Goal: Task Accomplishment & Management: Complete application form

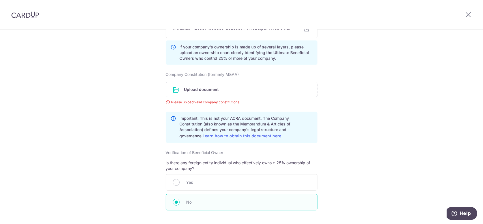
scroll to position [495, 0]
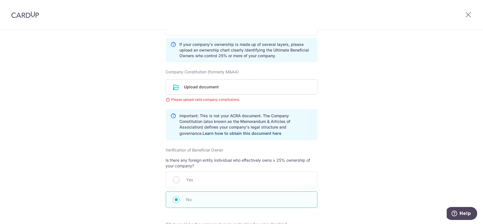
click at [238, 133] on link "Learn how to obtain this document here" at bounding box center [242, 133] width 79 height 5
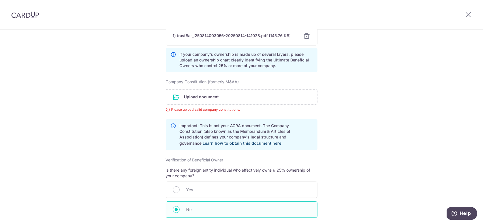
scroll to position [467, 0]
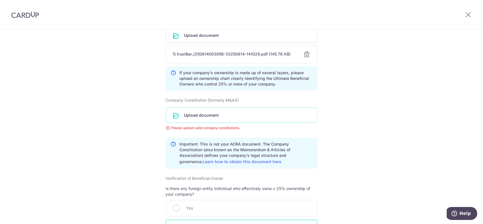
click at [191, 115] on input "file" at bounding box center [241, 115] width 151 height 15
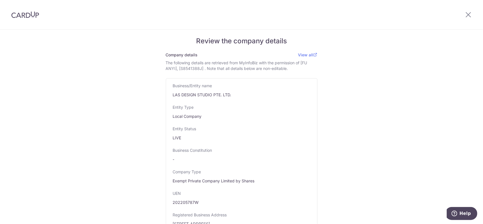
scroll to position [0, 0]
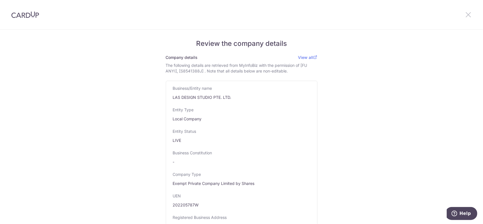
click at [468, 14] on icon at bounding box center [468, 14] width 7 height 7
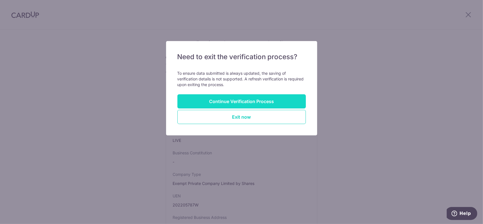
click at [275, 103] on button "Continue Verification Process" at bounding box center [241, 101] width 128 height 14
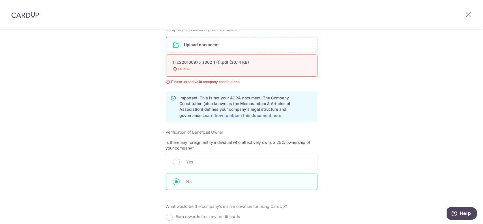
scroll to position [537, 0]
click at [176, 159] on input "radio" at bounding box center [176, 161] width 7 height 7
radio input "true"
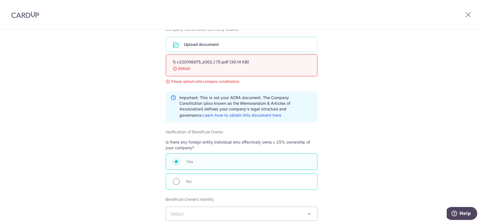
click at [177, 180] on input "radio" at bounding box center [176, 181] width 7 height 7
radio input "true"
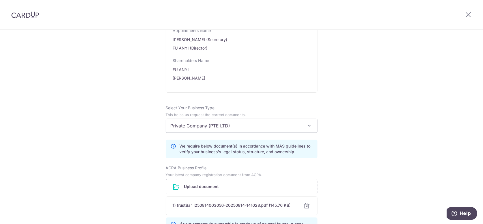
scroll to position [311, 0]
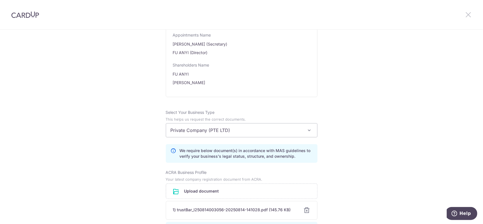
click at [471, 17] on icon at bounding box center [468, 14] width 7 height 7
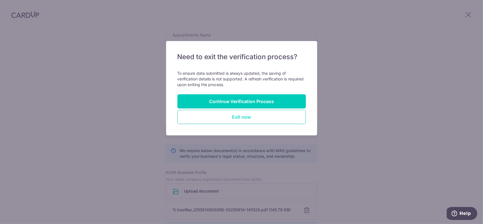
click at [238, 119] on button "Exit now" at bounding box center [241, 117] width 128 height 14
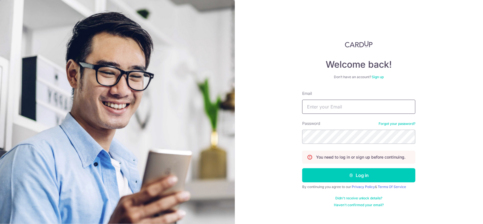
drag, startPoint x: 370, startPoint y: 100, endPoint x: 363, endPoint y: 111, distance: 12.4
click at [370, 100] on input "Email" at bounding box center [358, 107] width 113 height 14
click at [363, 105] on input "Email" at bounding box center [358, 107] width 113 height 14
type input "[EMAIL_ADDRESS][DOMAIN_NAME]"
click at [302, 168] on button "Log in" at bounding box center [358, 175] width 113 height 14
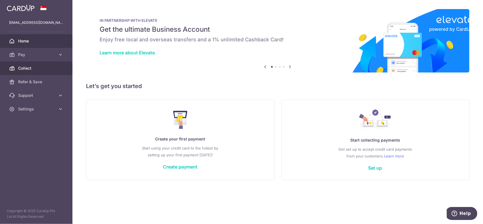
click at [33, 73] on link "Collect" at bounding box center [36, 68] width 72 height 14
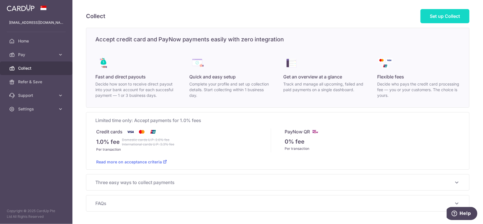
click at [440, 12] on link "Set up Collect" at bounding box center [444, 16] width 49 height 14
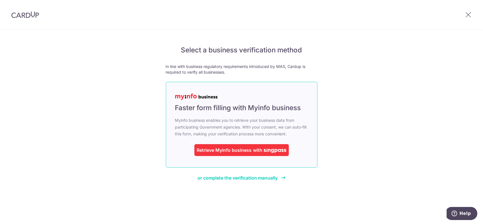
click at [236, 152] on div "Retrieve Myinfo business" at bounding box center [224, 150] width 55 height 7
